Goal: Check status: Check status

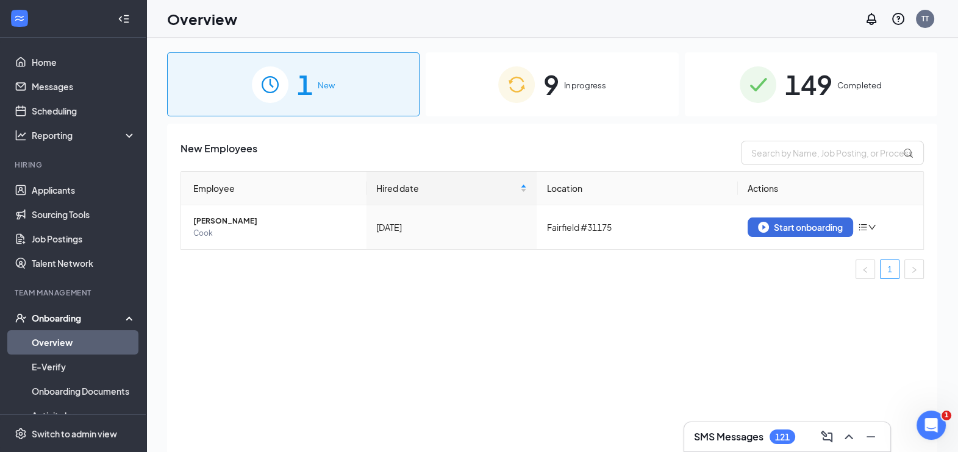
click at [588, 75] on div "9 In progress" at bounding box center [552, 84] width 252 height 64
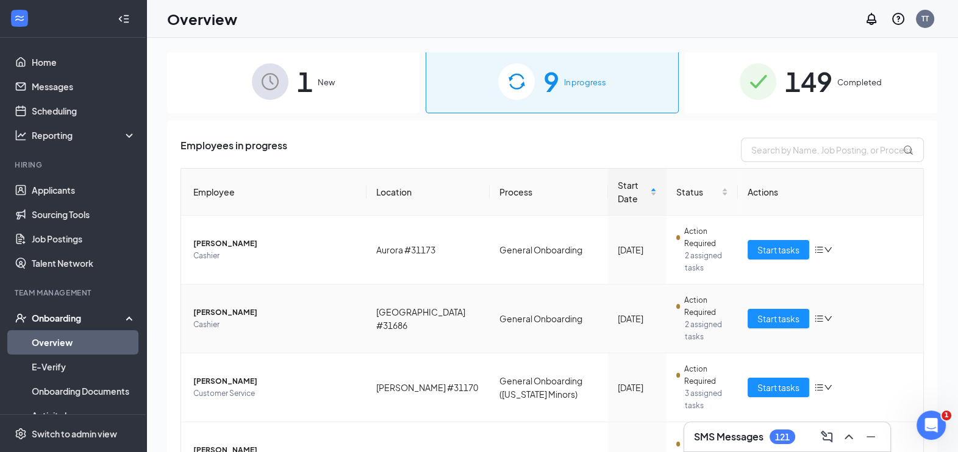
scroll to position [1, 0]
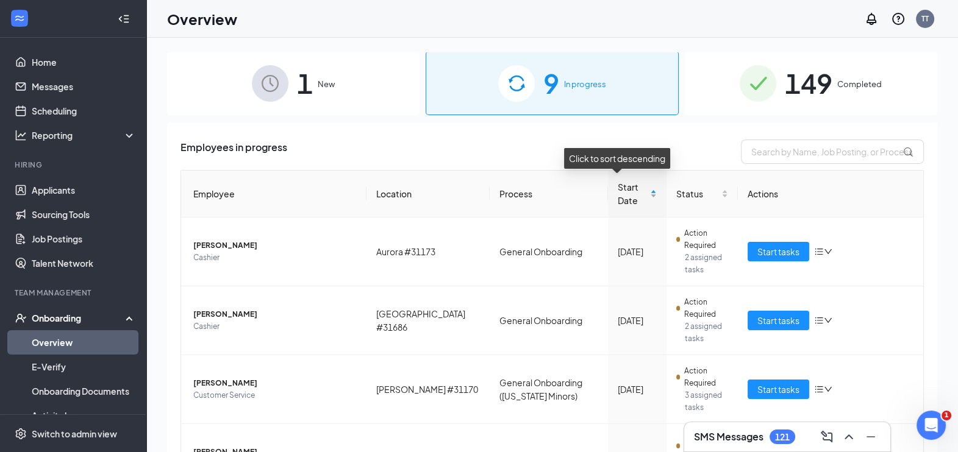
click at [638, 198] on div "Start Date" at bounding box center [637, 193] width 39 height 27
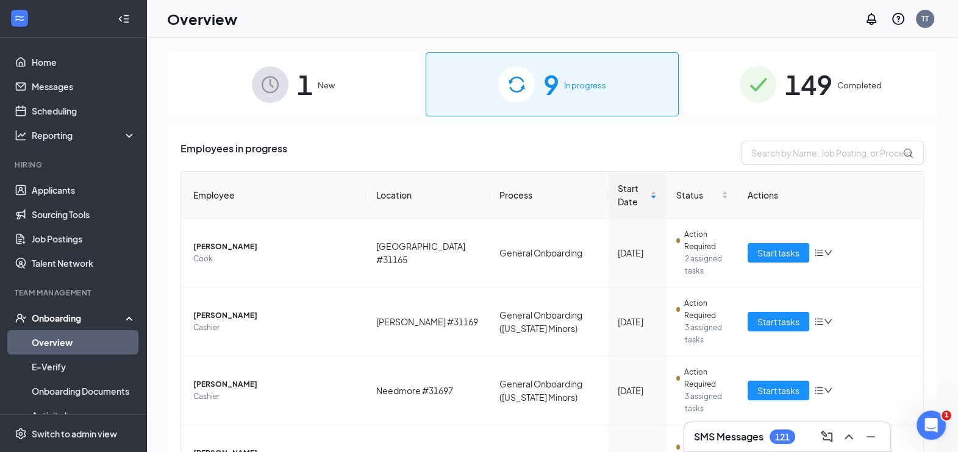
click at [877, 91] on div "149 Completed" at bounding box center [811, 84] width 252 height 64
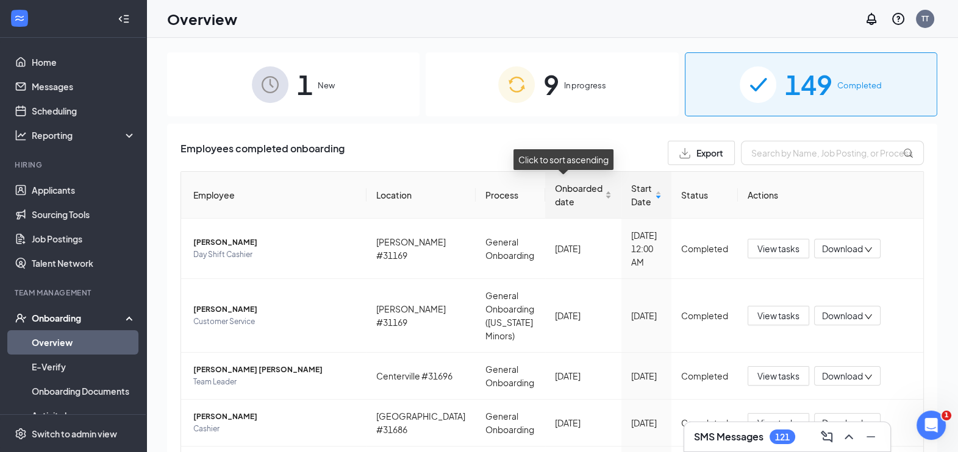
click at [591, 195] on div "Onboarded date" at bounding box center [583, 195] width 57 height 27
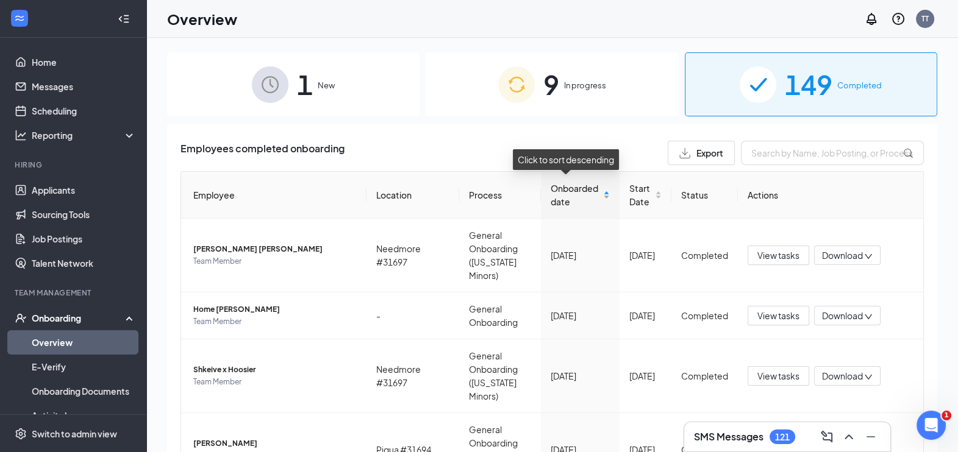
click at [591, 195] on div "Onboarded date" at bounding box center [580, 195] width 59 height 27
